Goal: Ask a question

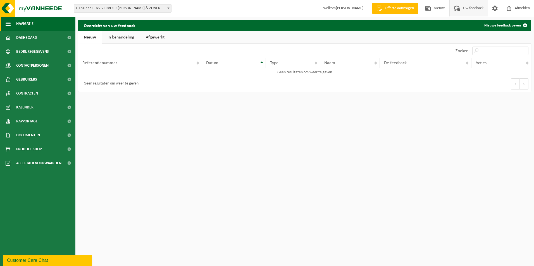
click at [19, 26] on span "Navigatie" at bounding box center [24, 24] width 17 height 14
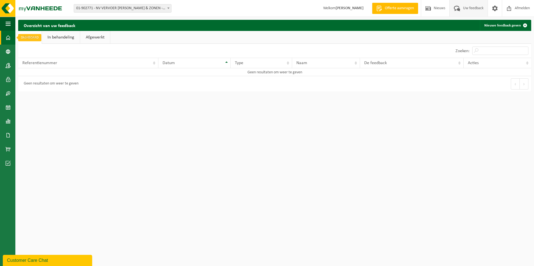
click at [9, 38] on span at bounding box center [8, 38] width 5 height 14
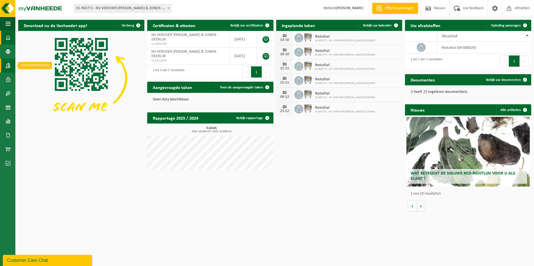
click at [8, 65] on span at bounding box center [8, 66] width 5 height 14
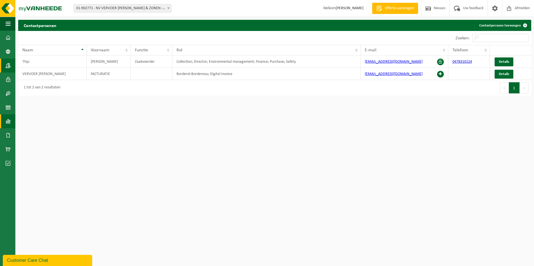
click at [9, 121] on span at bounding box center [8, 121] width 5 height 14
click at [38, 260] on div "Customer Care Chat" at bounding box center [47, 260] width 81 height 7
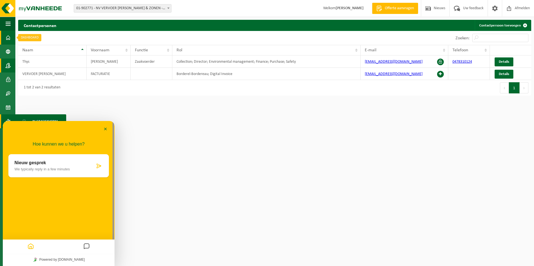
click at [7, 37] on span at bounding box center [8, 38] width 5 height 14
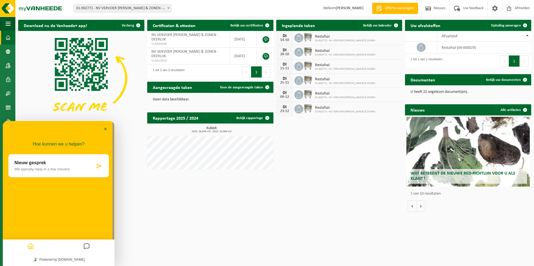
click at [38, 164] on p "Nieuw gesprek" at bounding box center [55, 163] width 80 height 5
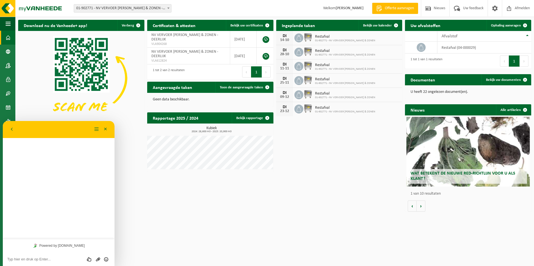
click at [18, 259] on textarea at bounding box center [58, 259] width 103 height 4
type textarea "W"
type textarea "Wij hebben vandaag een lediging gehad, maar ook vorige week, dus zat er bijna n…"
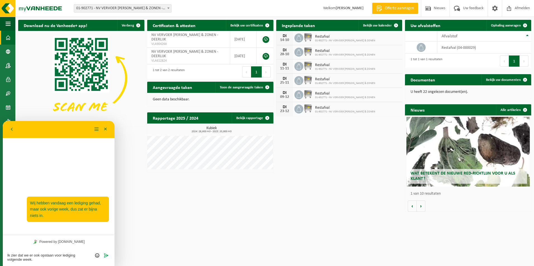
type textarea "Ik zier dat we er ook opstaan voor lediging volgende week."
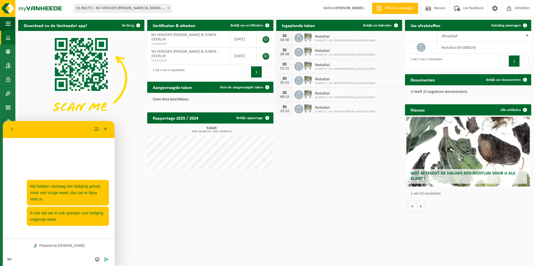
type textarea "W"
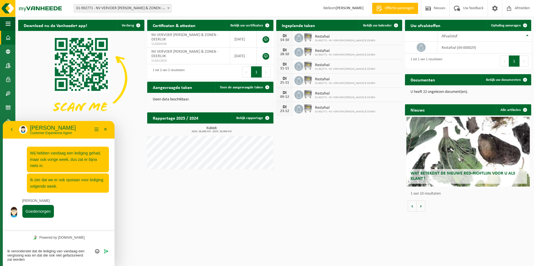
type textarea "Ik veronderstel dat de lediging van vandaag een vergissing was en dat die ook n…"
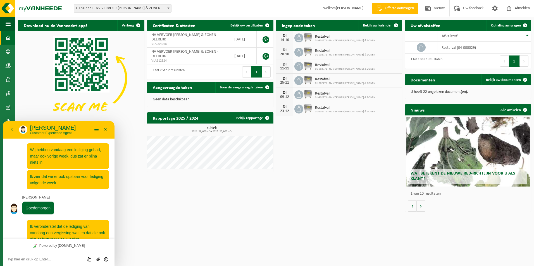
scroll to position [11, 0]
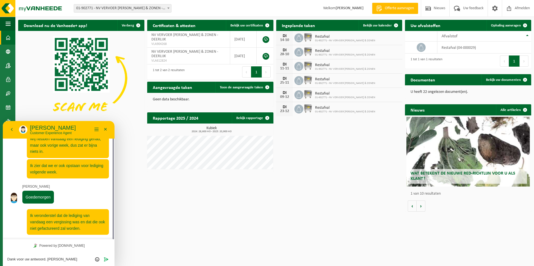
click at [51, 259] on textarea "Dank voor uw antwoord. [PERSON_NAME]" at bounding box center [58, 259] width 103 height 4
drag, startPoint x: 48, startPoint y: 259, endPoint x: 81, endPoint y: 257, distance: 33.0
click at [81, 257] on textarea "Dank voor uw antwoord. [PERSON_NAME]" at bounding box center [58, 259] width 103 height 4
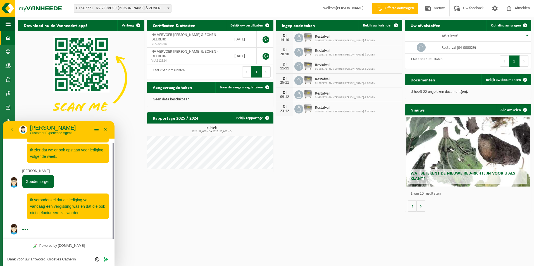
type textarea "Dank voor uw antwoord. Groetjes [PERSON_NAME]"
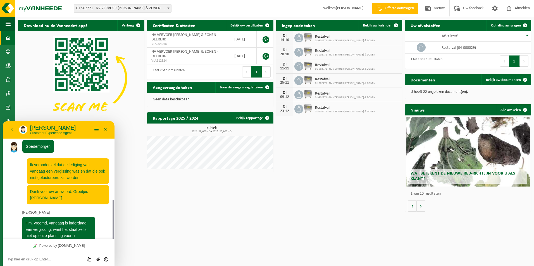
scroll to position [90, 0]
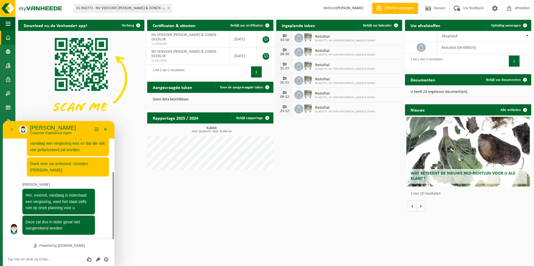
click at [29, 260] on textarea at bounding box center [58, 259] width 103 height 4
type textarea "Bedankt voor het vlotte antwoord!"
click at [106, 260] on icon "Verzenden" at bounding box center [106, 259] width 5 height 5
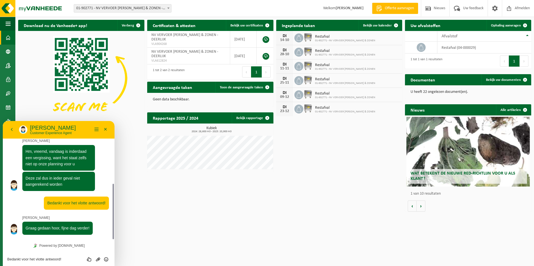
scroll to position [133, 0]
click at [28, 260] on textarea "Bedankt voor het vlotte antwoord!" at bounding box center [58, 259] width 103 height 4
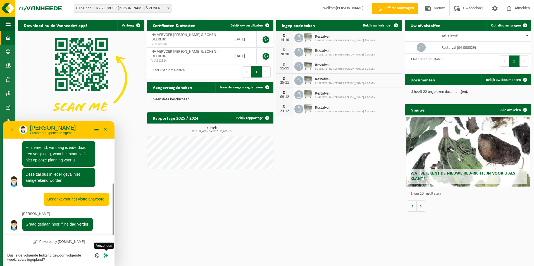
type textarea "Dus is de volgende lediging gewoon volgende week, zoals ingepland?"
drag, startPoint x: 105, startPoint y: 254, endPoint x: 110, endPoint y: 247, distance: 9.1
click at [105, 254] on icon "Verzenden" at bounding box center [106, 255] width 5 height 5
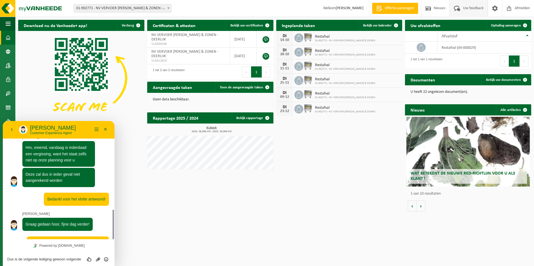
scroll to position [158, 0]
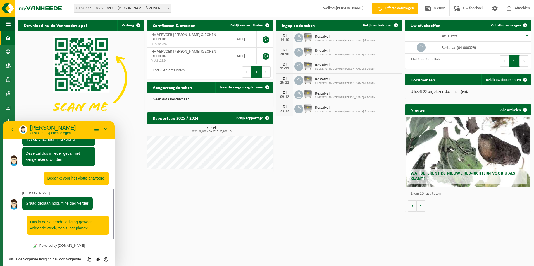
click at [30, 259] on textarea "Dus is de volgende lediging gewoon volgende week, zoals ingepland?" at bounding box center [58, 259] width 103 height 4
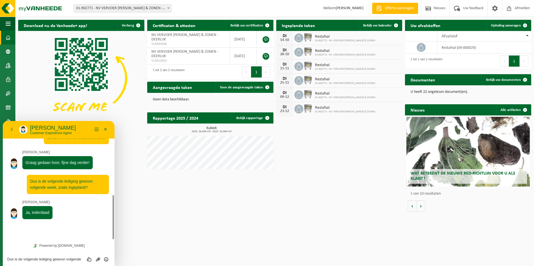
scroll to position [183, 0]
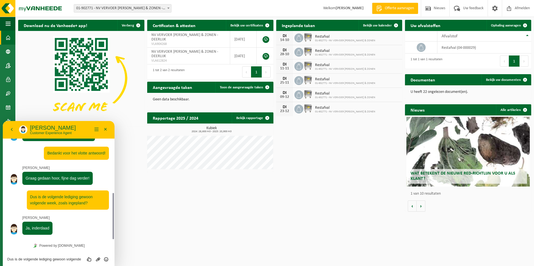
drag, startPoint x: 29, startPoint y: 257, endPoint x: 32, endPoint y: 261, distance: 5.7
click at [29, 257] on div "Dus is de volgende lediging gewoon volgende week, zoals ingepland? Beoordeel de…" at bounding box center [58, 259] width 103 height 5
click at [24, 259] on textarea "Dus is de volgende lediging gewoon volgende week, zoals ingepland?" at bounding box center [58, 259] width 103 height 4
type textarea "Bedankt!"
drag, startPoint x: 106, startPoint y: 258, endPoint x: 105, endPoint y: 255, distance: 2.8
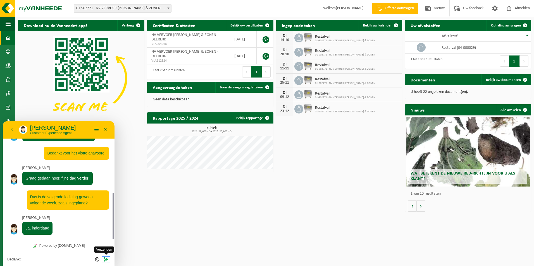
click at [106, 258] on icon "Verzenden" at bounding box center [106, 259] width 5 height 5
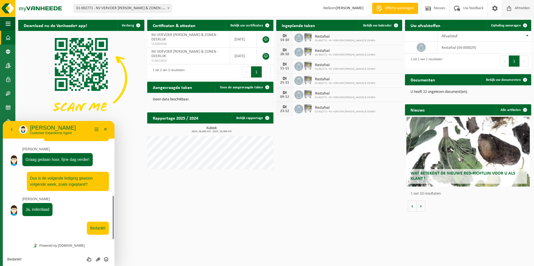
click at [516, 8] on span "Afmelden" at bounding box center [522, 8] width 18 height 16
